Goal: Navigation & Orientation: Find specific page/section

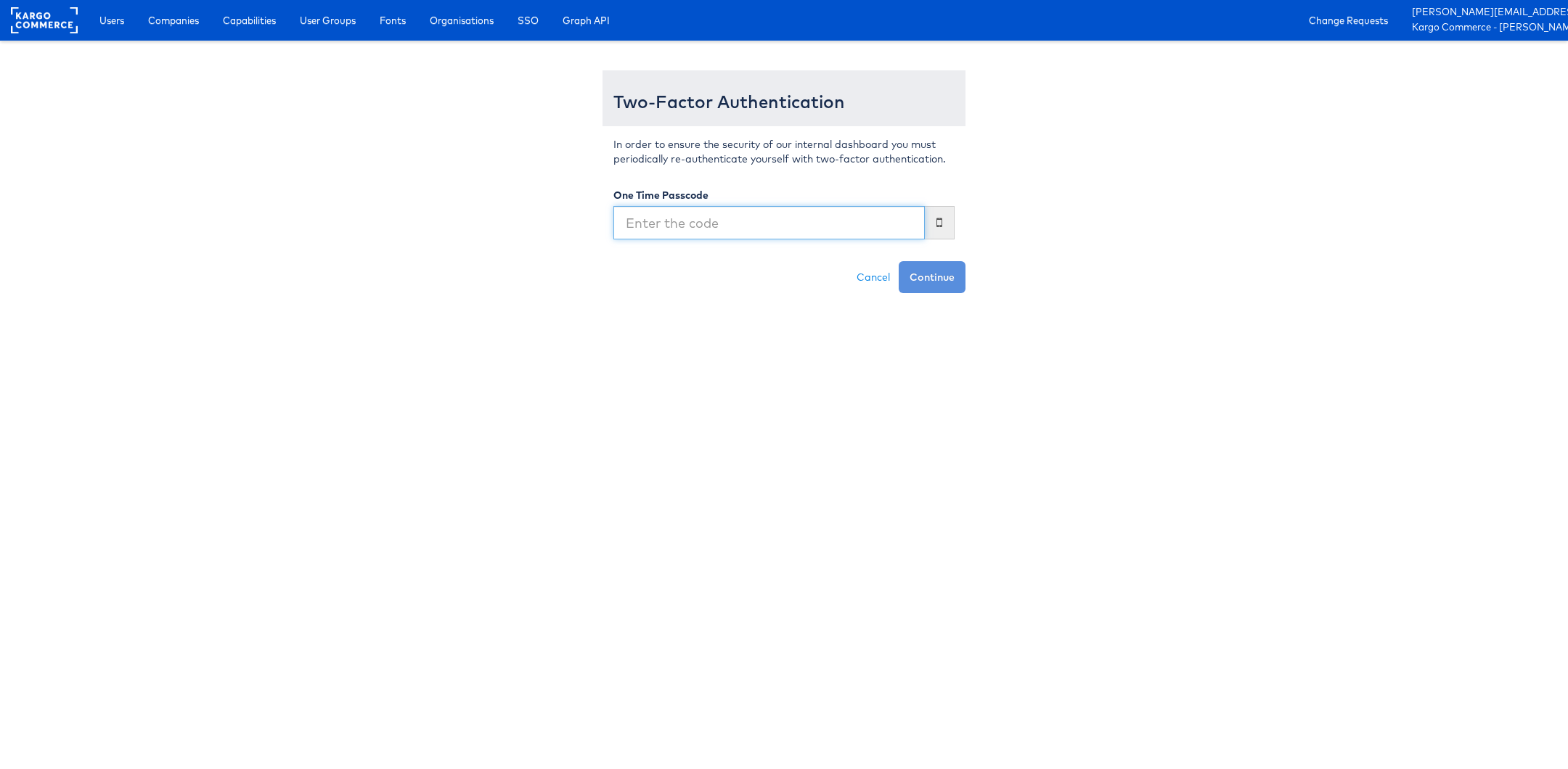
click at [868, 225] on input "text" at bounding box center [768, 222] width 311 height 33
type input "90081 4"
click at [899, 261] on button "Continue" at bounding box center [932, 277] width 66 height 32
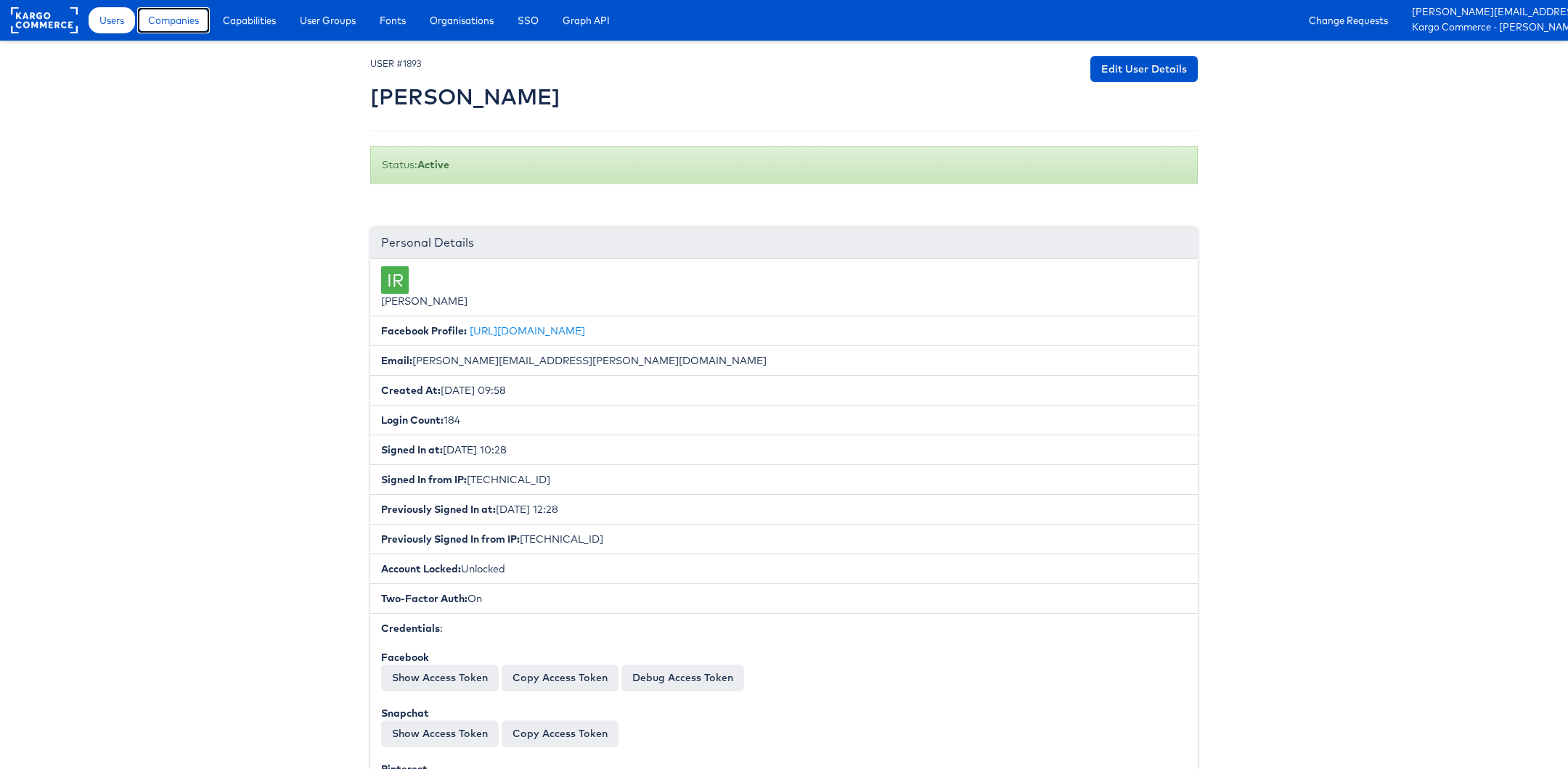
click at [176, 26] on span "Companies" at bounding box center [173, 20] width 51 height 15
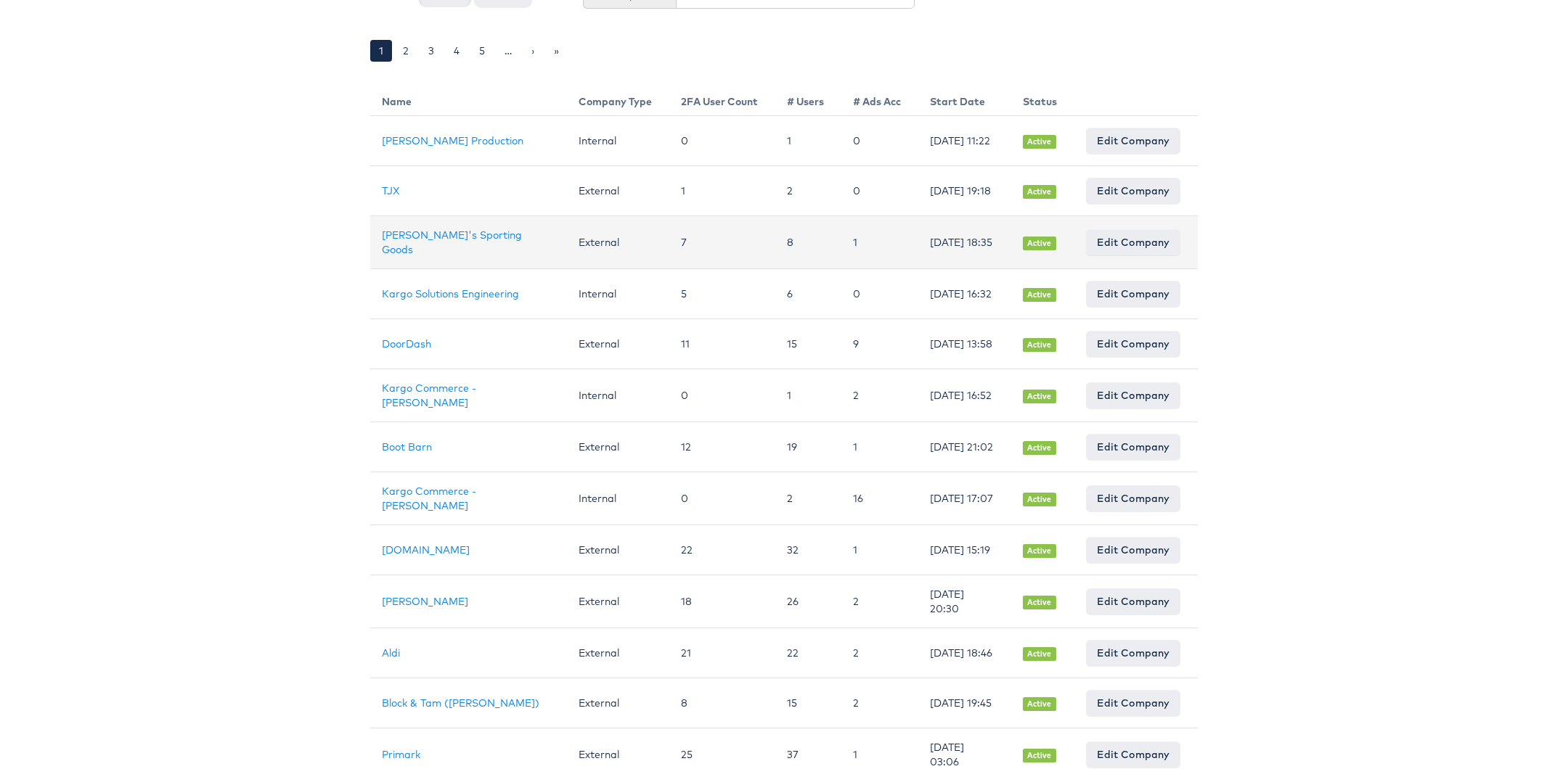
scroll to position [182, 0]
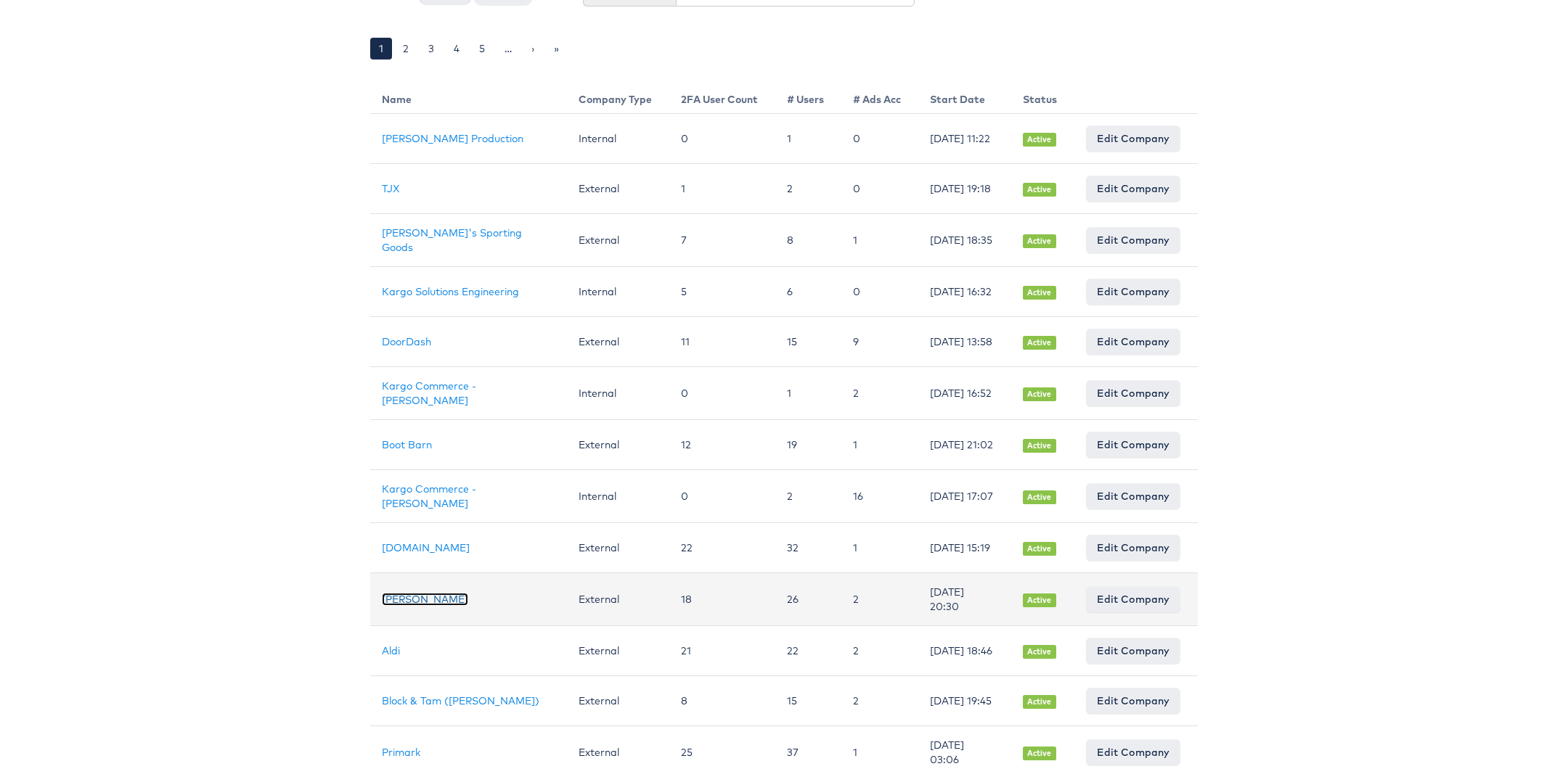
click at [392, 607] on link "Belk" at bounding box center [426, 599] width 87 height 13
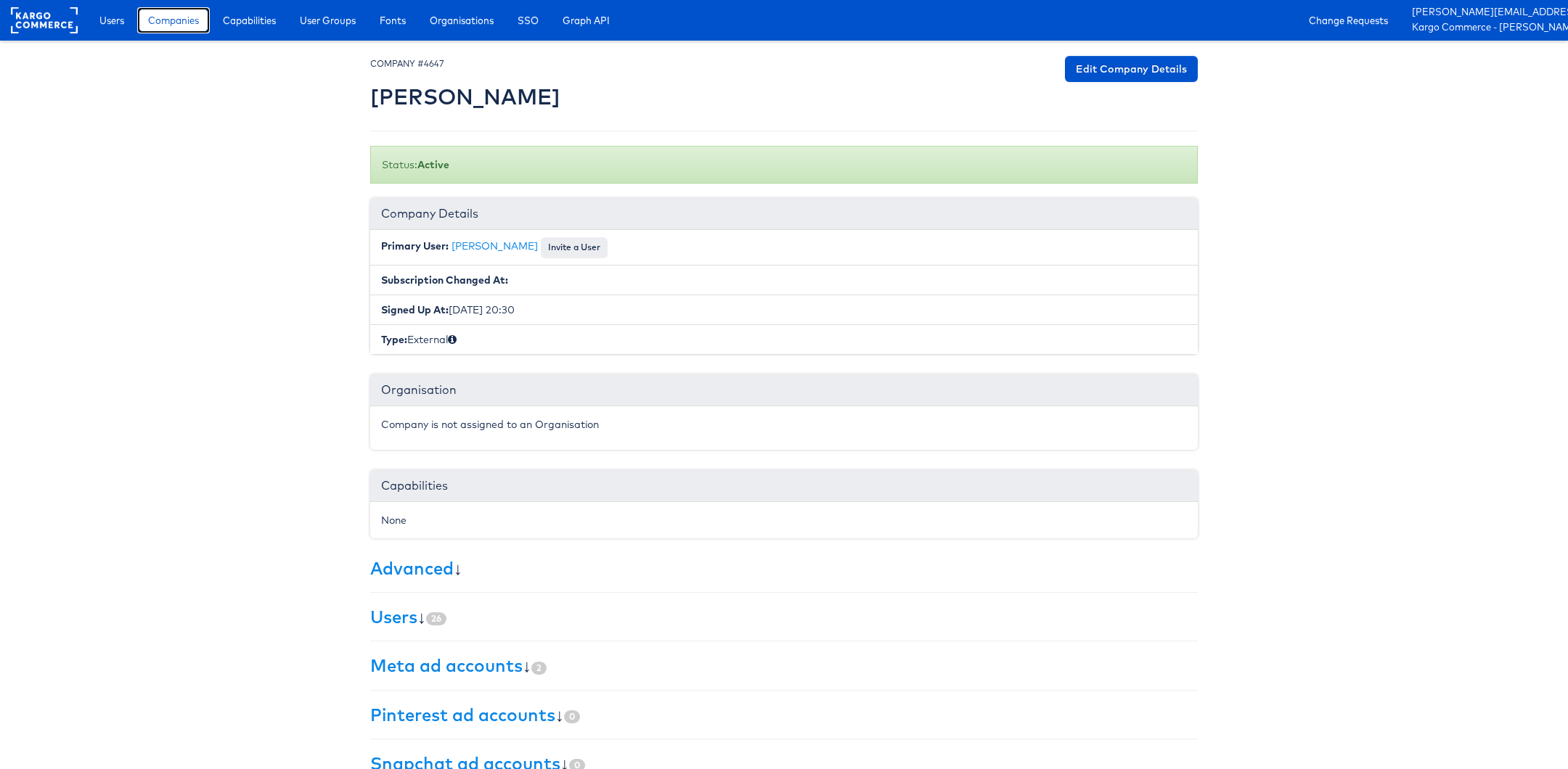
click at [190, 30] on link "Companies" at bounding box center [174, 20] width 73 height 26
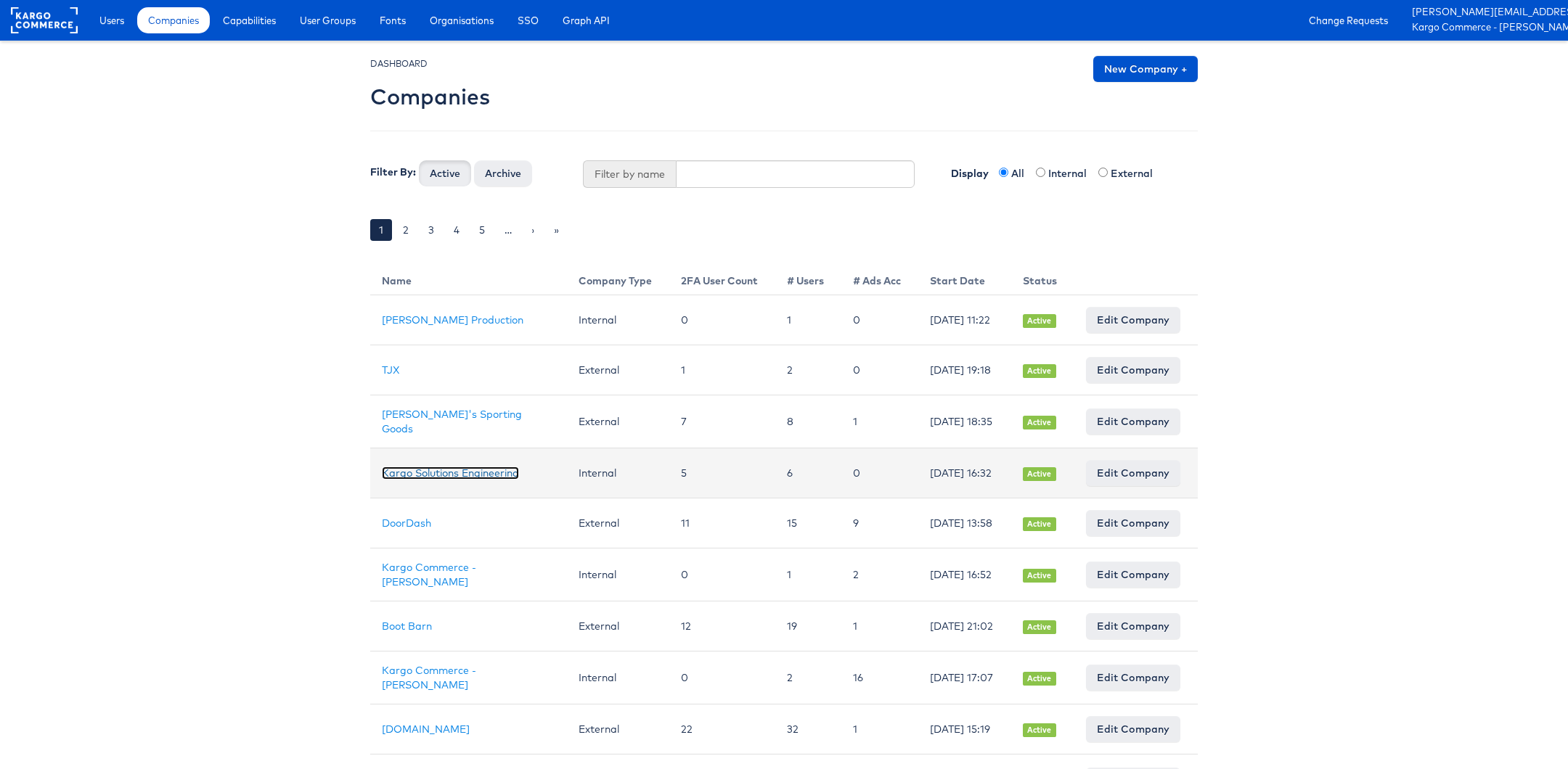
click at [428, 468] on link "Kargo Solutions Engineering" at bounding box center [451, 474] width 138 height 13
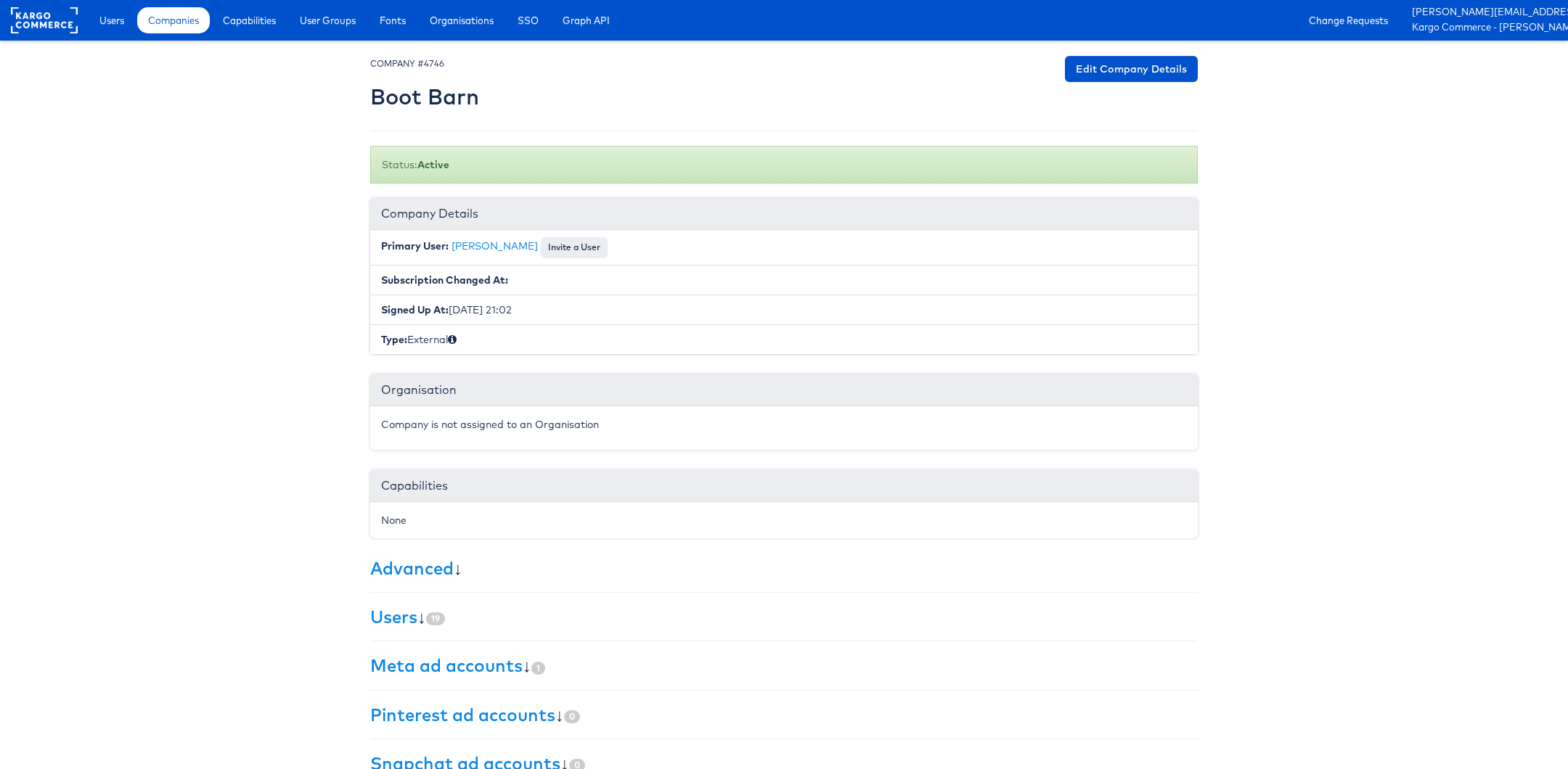
scroll to position [78, 0]
